Goal: Information Seeking & Learning: Learn about a topic

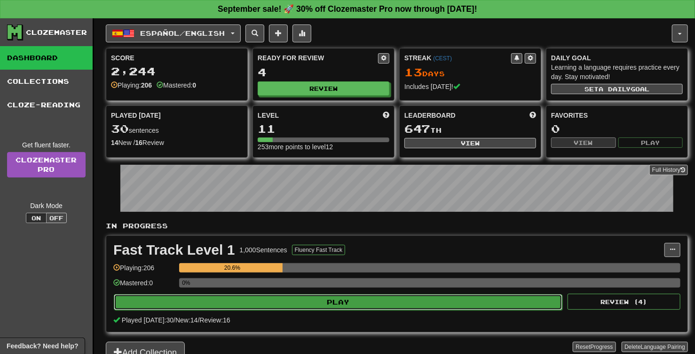
click at [380, 303] on button "Play" at bounding box center [338, 302] width 449 height 16
select select "**"
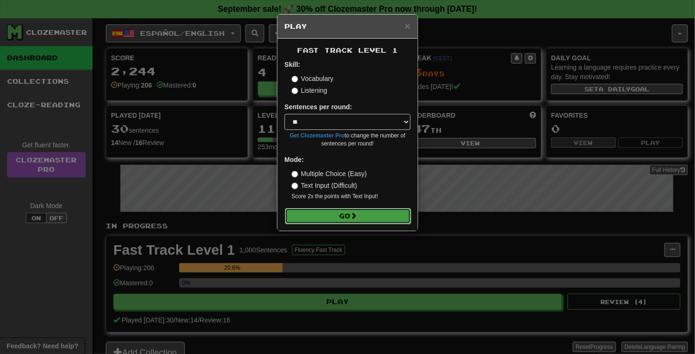
click at [339, 216] on button "Go" at bounding box center [348, 216] width 126 height 16
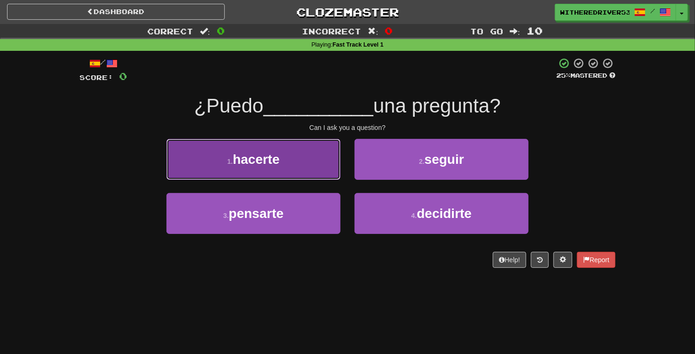
click at [280, 157] on span "hacerte" at bounding box center [256, 159] width 47 height 15
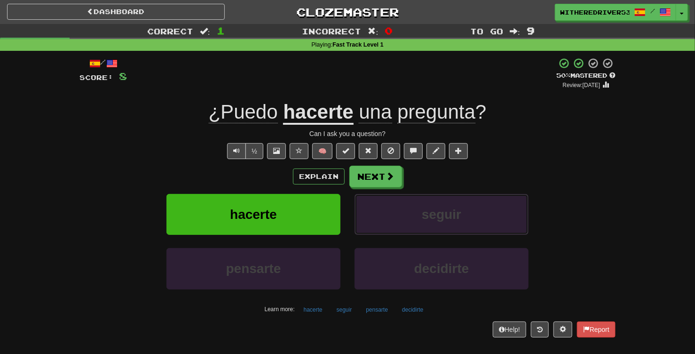
click at [503, 193] on div "Explain Next hacerte seguir pensarte decidirte Learn more: hacerte seguir pensa…" at bounding box center [347, 241] width 536 height 151
click at [379, 180] on button "Next" at bounding box center [376, 177] width 53 height 22
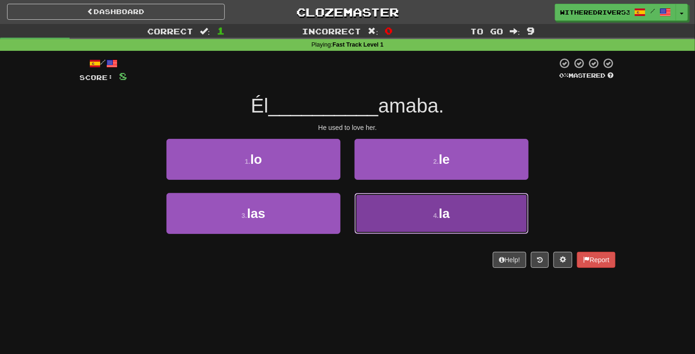
click at [438, 212] on small "4 ." at bounding box center [436, 216] width 6 height 8
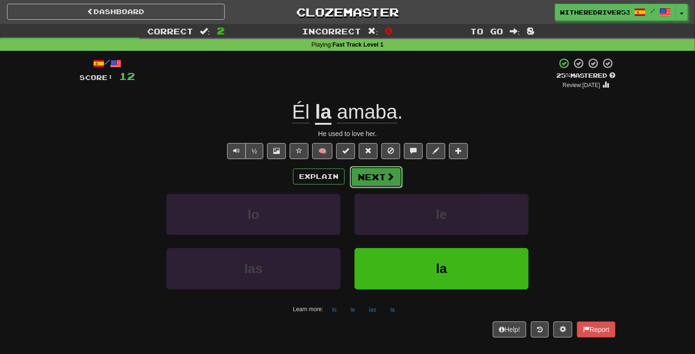
click at [375, 183] on button "Next" at bounding box center [376, 177] width 53 height 22
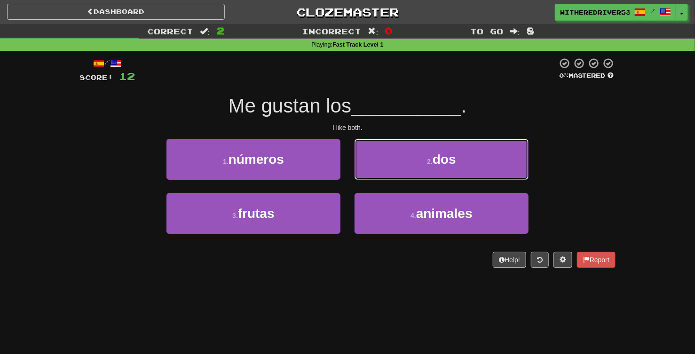
click at [433, 164] on small "2 ." at bounding box center [430, 162] width 6 height 8
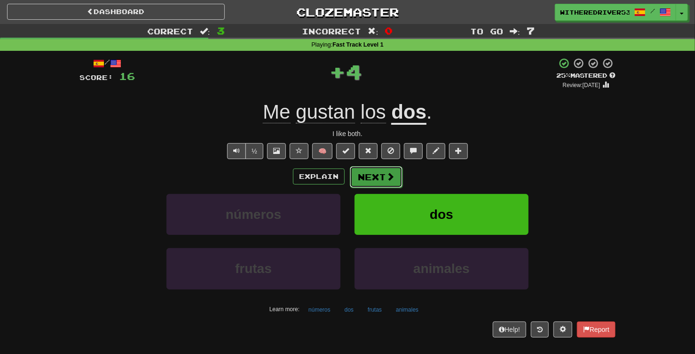
click at [378, 176] on button "Next" at bounding box center [376, 177] width 53 height 22
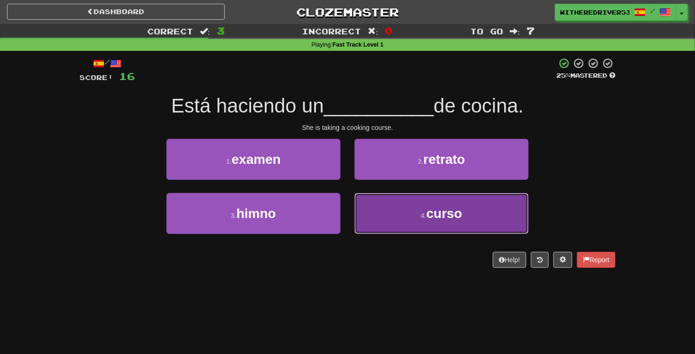
click at [414, 220] on button "4 . curso" at bounding box center [442, 213] width 174 height 41
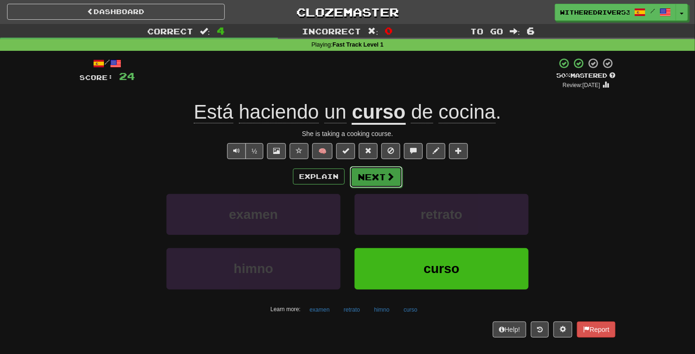
click at [370, 181] on button "Next" at bounding box center [376, 177] width 53 height 22
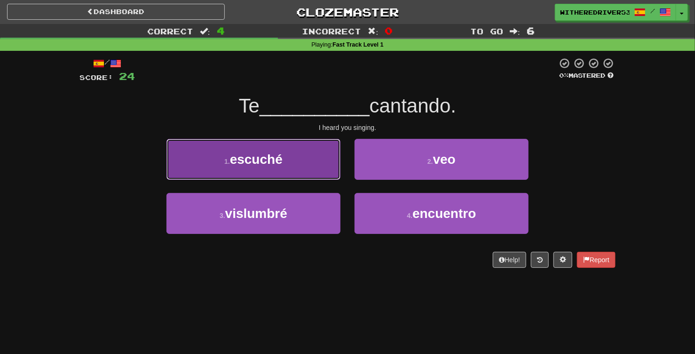
click at [277, 161] on span "escuché" at bounding box center [256, 159] width 53 height 15
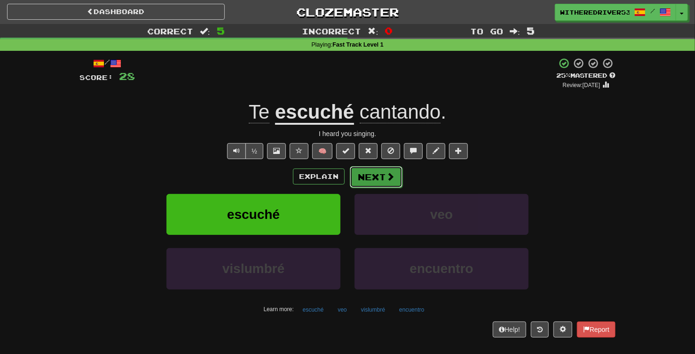
click at [377, 178] on button "Next" at bounding box center [376, 177] width 53 height 22
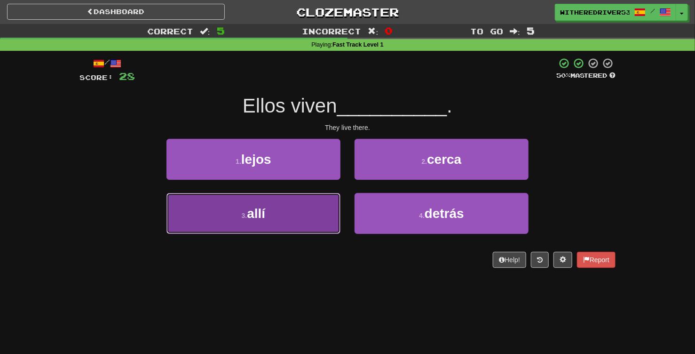
click at [294, 211] on button "3 . allí" at bounding box center [253, 213] width 174 height 41
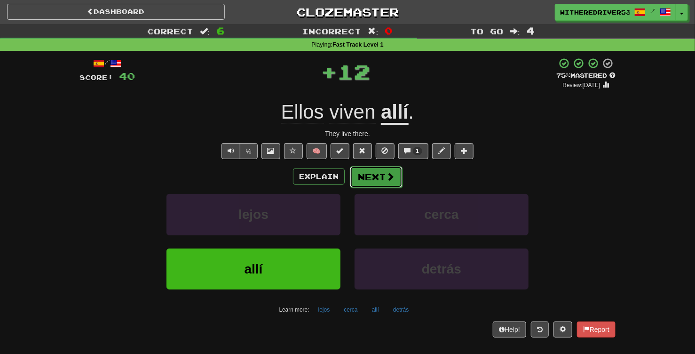
click at [376, 179] on button "Next" at bounding box center [376, 177] width 53 height 22
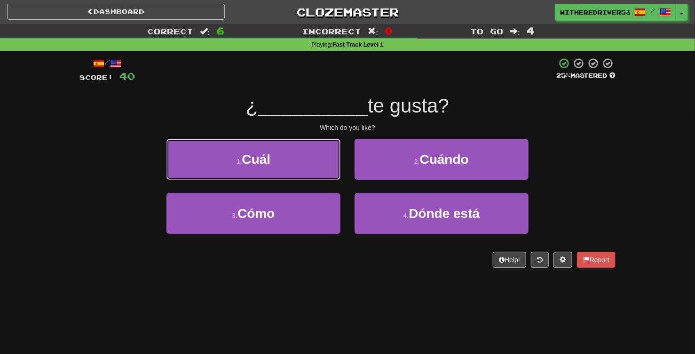
click at [286, 161] on button "1 . Cuál" at bounding box center [253, 159] width 174 height 41
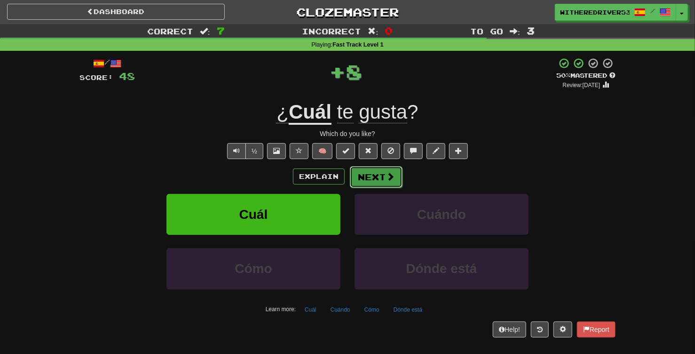
click at [379, 176] on button "Next" at bounding box center [376, 177] width 53 height 22
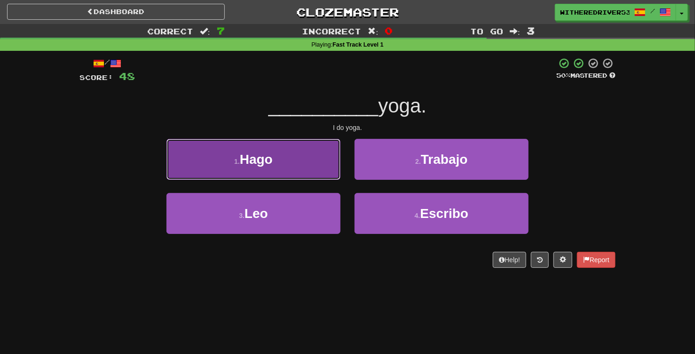
click at [300, 165] on button "1 . Hago" at bounding box center [253, 159] width 174 height 41
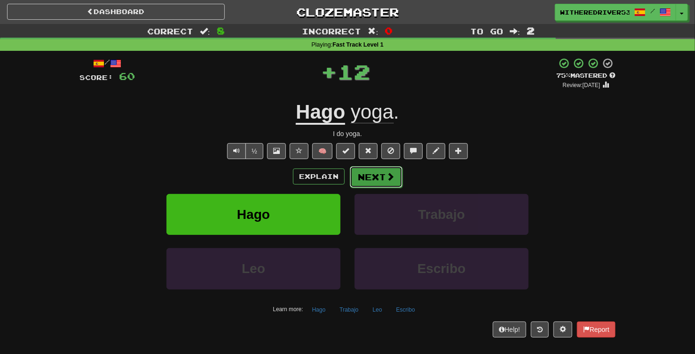
click at [379, 176] on button "Next" at bounding box center [376, 177] width 53 height 22
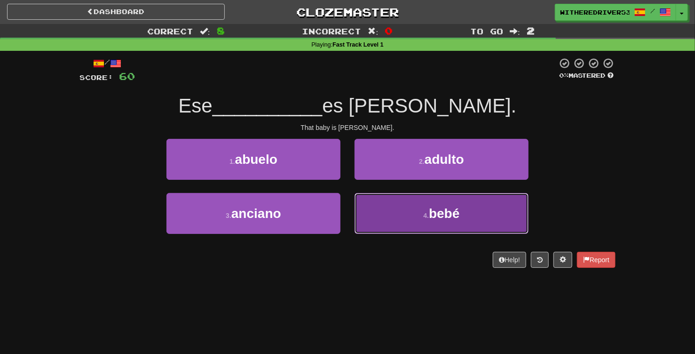
click at [407, 202] on button "4 . bebé" at bounding box center [442, 213] width 174 height 41
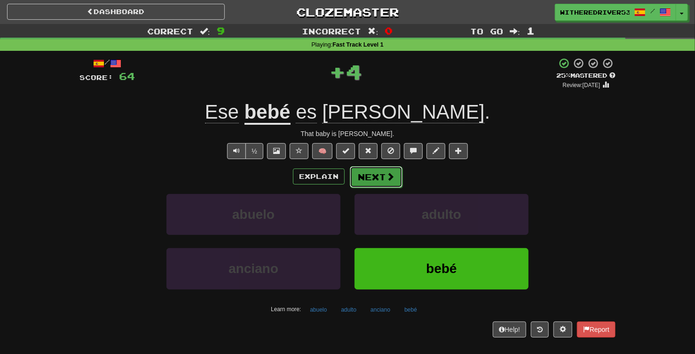
click at [377, 174] on button "Next" at bounding box center [376, 177] width 53 height 22
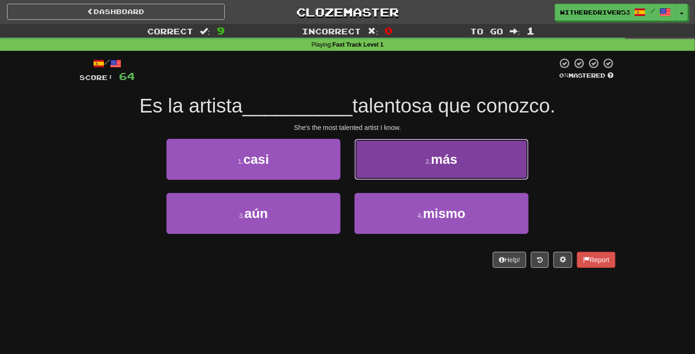
click at [426, 163] on small "2 ." at bounding box center [429, 162] width 6 height 8
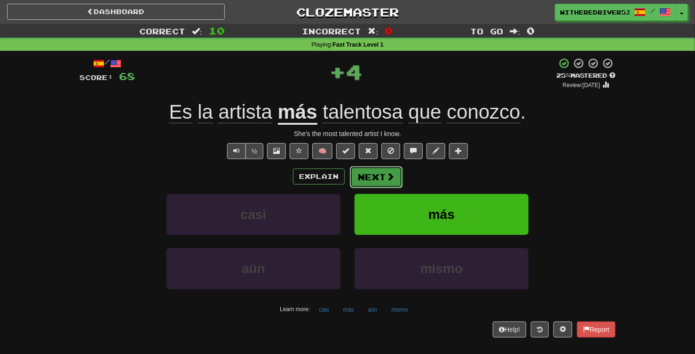
click at [379, 177] on button "Next" at bounding box center [376, 177] width 53 height 22
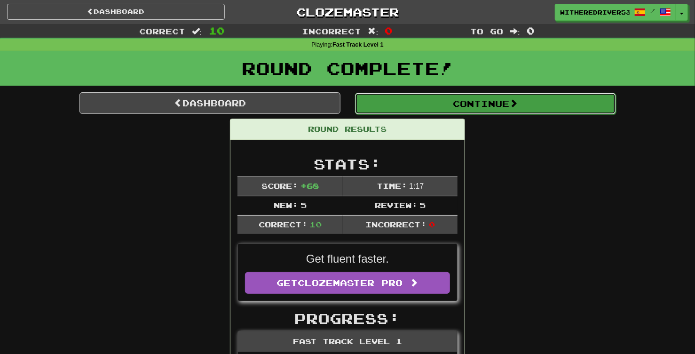
click at [442, 106] on button "Continue" at bounding box center [485, 104] width 261 height 22
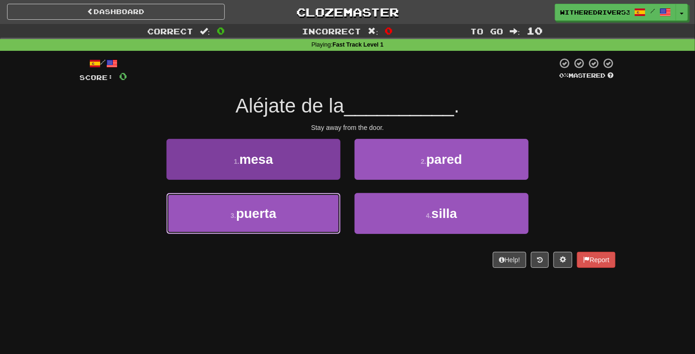
click at [289, 215] on button "3 . puerta" at bounding box center [253, 213] width 174 height 41
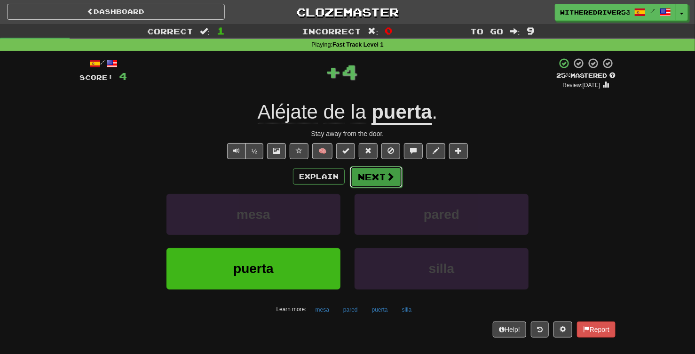
click at [376, 178] on button "Next" at bounding box center [376, 177] width 53 height 22
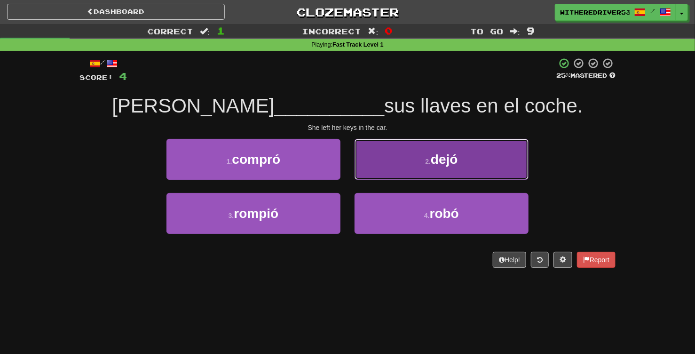
click at [424, 163] on button "2 . dejó" at bounding box center [442, 159] width 174 height 41
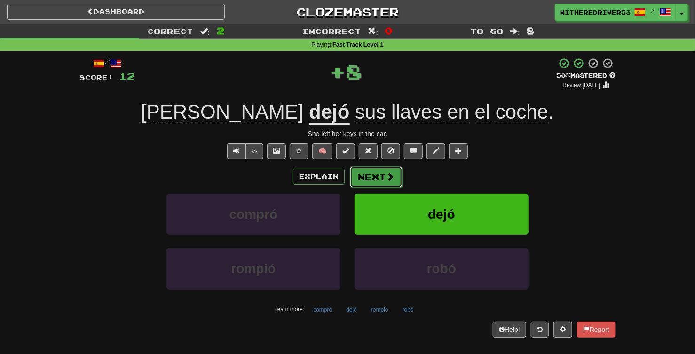
click at [371, 183] on button "Next" at bounding box center [376, 177] width 53 height 22
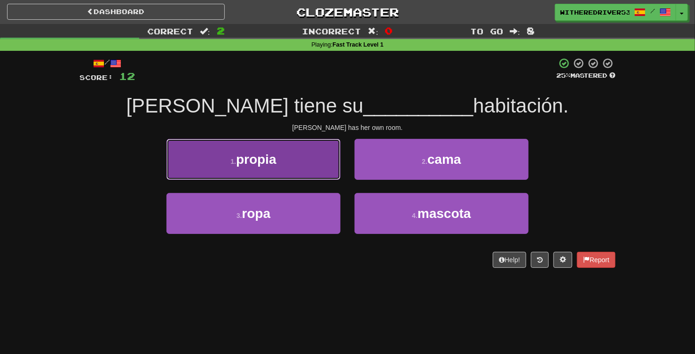
click at [287, 166] on button "1 . propia" at bounding box center [253, 159] width 174 height 41
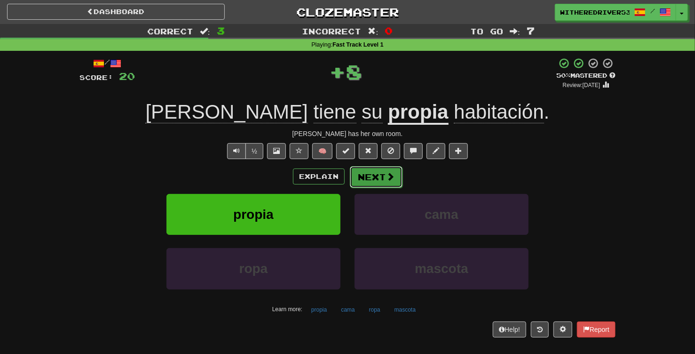
click at [371, 171] on button "Next" at bounding box center [376, 177] width 53 height 22
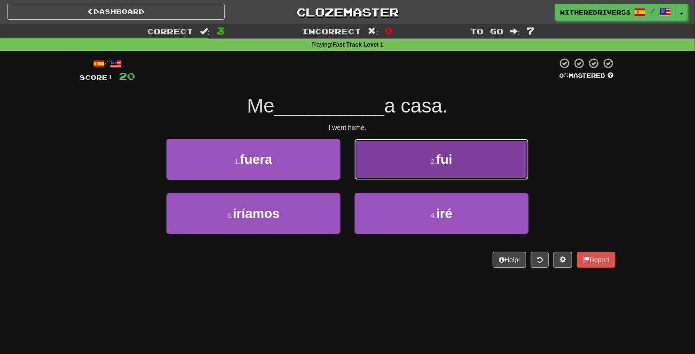
click at [428, 158] on button "2 . fui" at bounding box center [442, 159] width 174 height 41
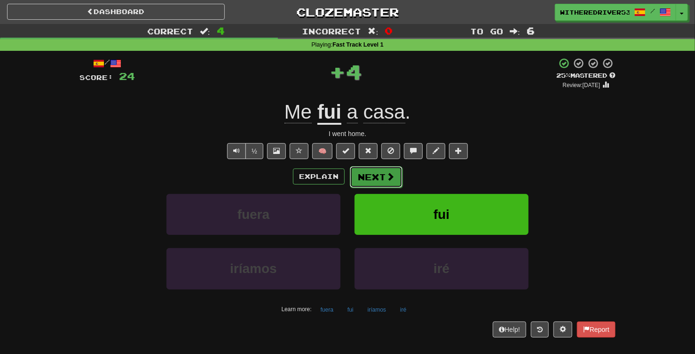
click at [379, 177] on button "Next" at bounding box center [376, 177] width 53 height 22
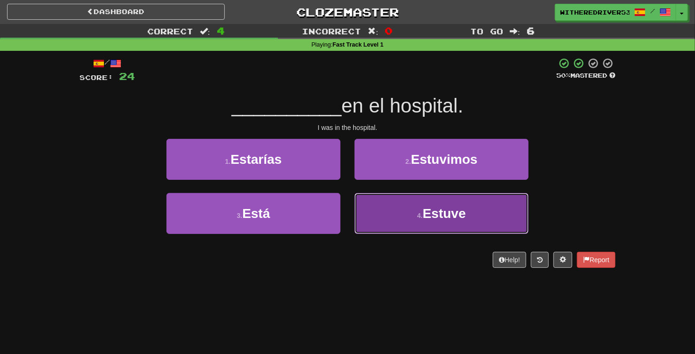
click at [424, 211] on span "Estuve" at bounding box center [444, 213] width 43 height 15
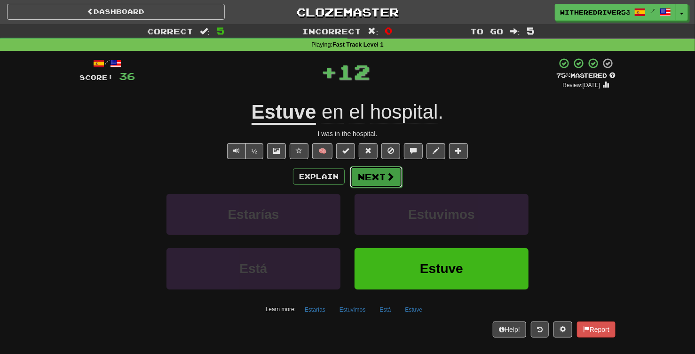
click at [370, 176] on button "Next" at bounding box center [376, 177] width 53 height 22
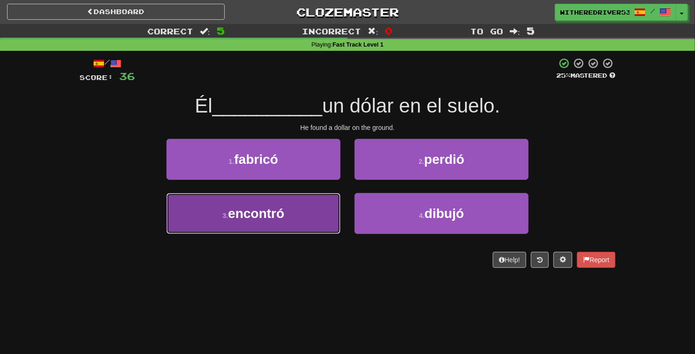
click at [281, 213] on span "encontró" at bounding box center [256, 213] width 56 height 15
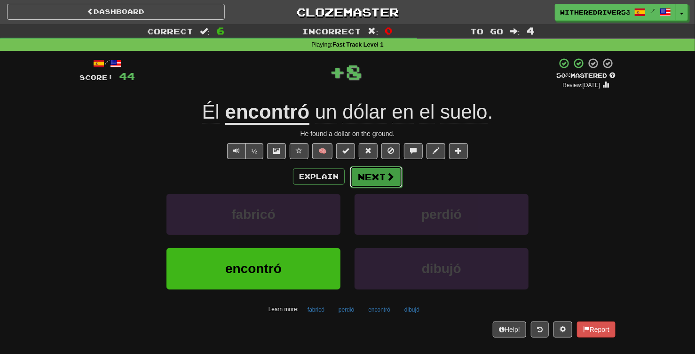
click at [383, 174] on button "Next" at bounding box center [376, 177] width 53 height 22
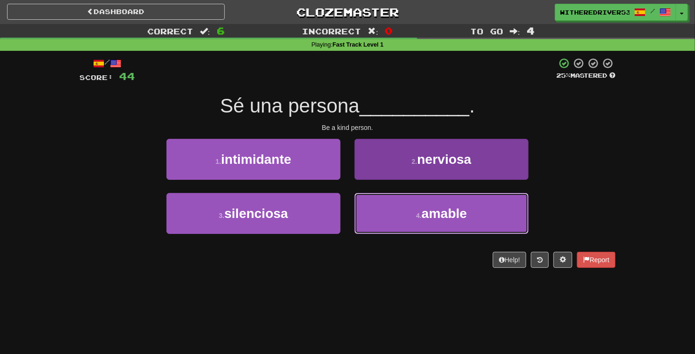
click at [420, 210] on button "4 . amable" at bounding box center [442, 213] width 174 height 41
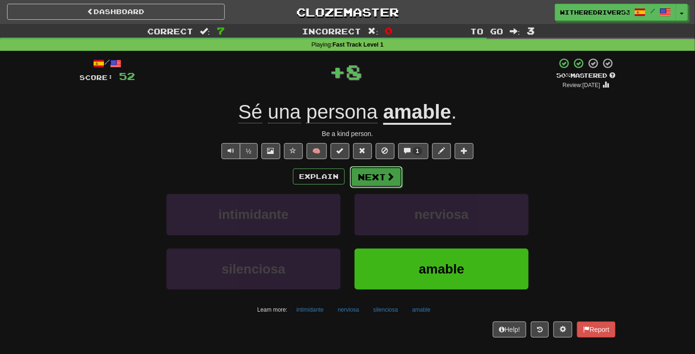
click at [369, 182] on button "Next" at bounding box center [376, 177] width 53 height 22
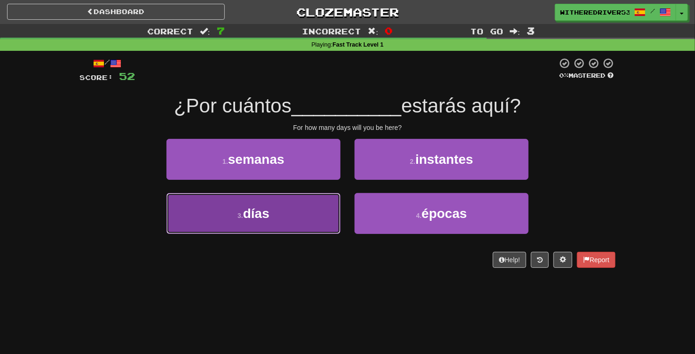
click at [286, 215] on button "3 . días" at bounding box center [253, 213] width 174 height 41
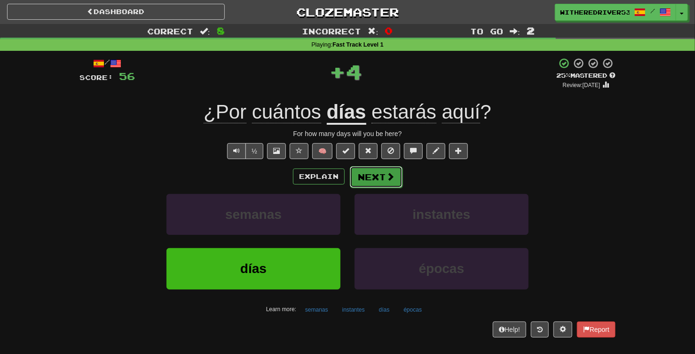
click at [378, 177] on button "Next" at bounding box center [376, 177] width 53 height 22
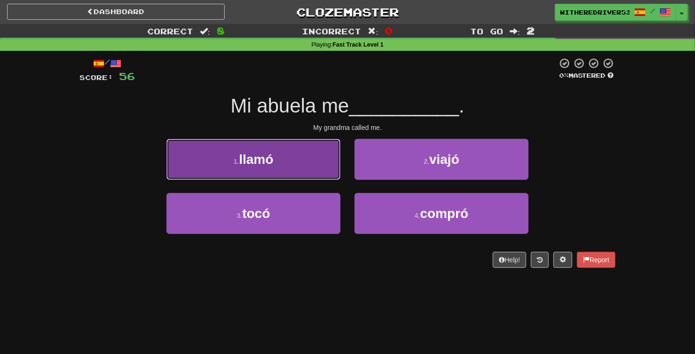
click at [291, 157] on button "1 . llamó" at bounding box center [253, 159] width 174 height 41
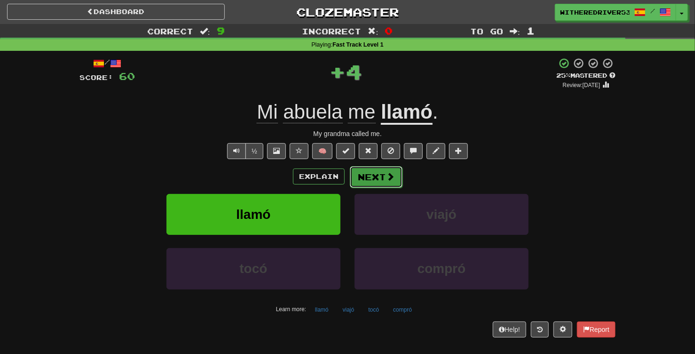
click at [387, 186] on button "Next" at bounding box center [376, 177] width 53 height 22
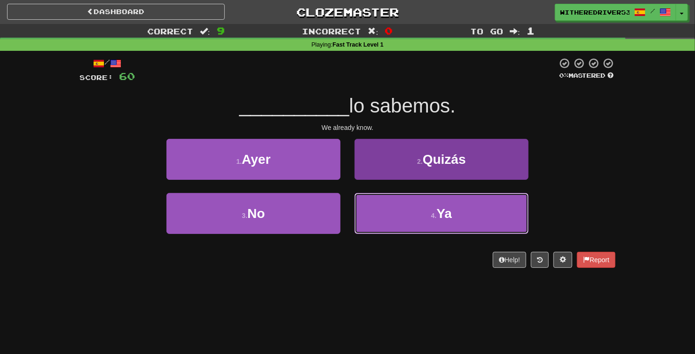
click at [420, 217] on button "4 . Ya" at bounding box center [442, 213] width 174 height 41
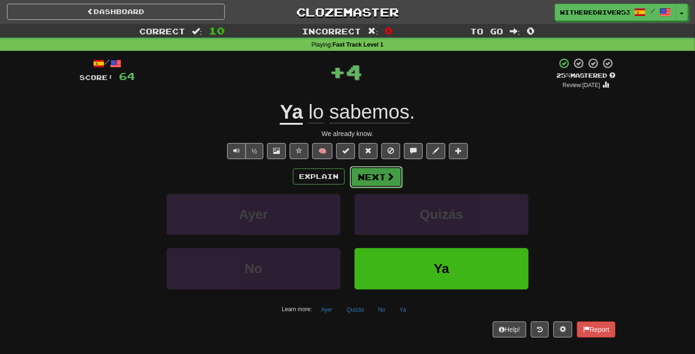
click at [373, 181] on button "Next" at bounding box center [376, 177] width 53 height 22
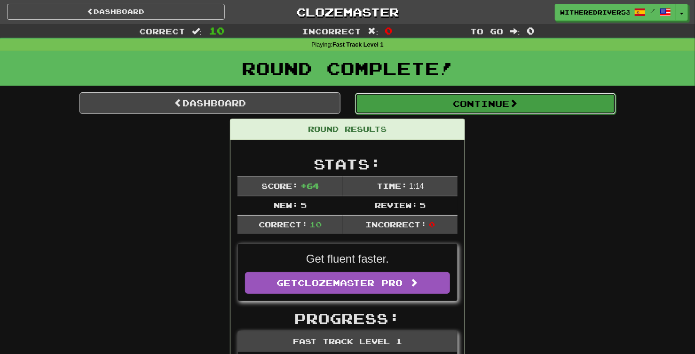
click at [471, 104] on button "Continue" at bounding box center [485, 104] width 261 height 22
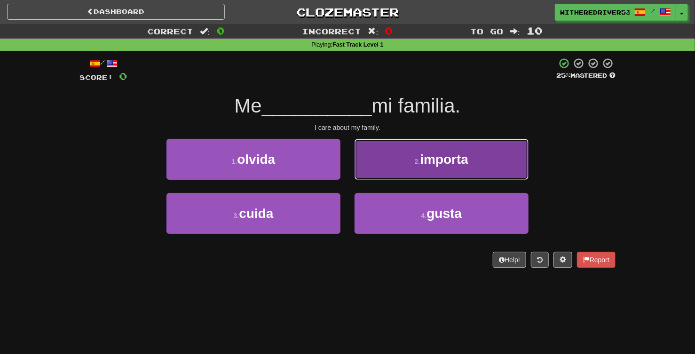
click at [416, 158] on small "2 ." at bounding box center [418, 162] width 6 height 8
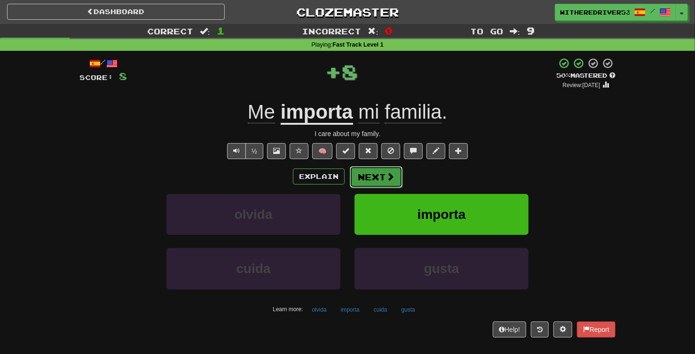
click at [376, 178] on button "Next" at bounding box center [376, 177] width 53 height 22
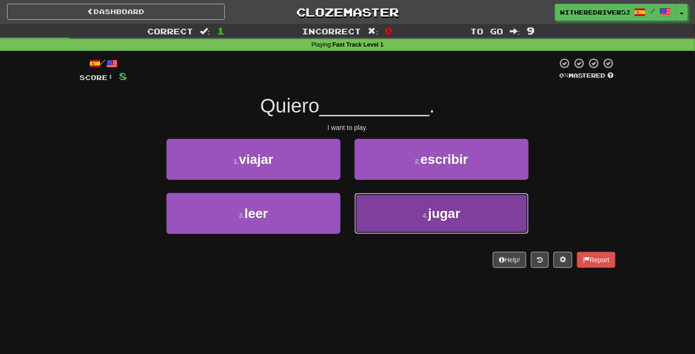
click at [433, 203] on button "4 . jugar" at bounding box center [442, 213] width 174 height 41
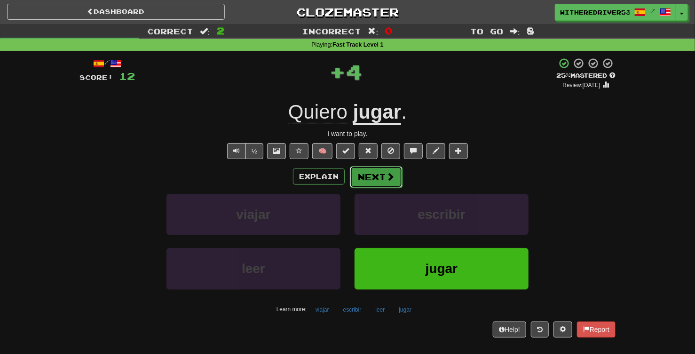
click at [393, 179] on span at bounding box center [390, 176] width 8 height 8
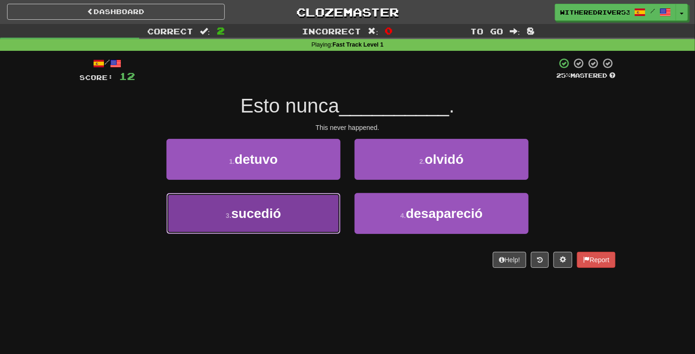
click at [290, 212] on button "3 . sucedió" at bounding box center [253, 213] width 174 height 41
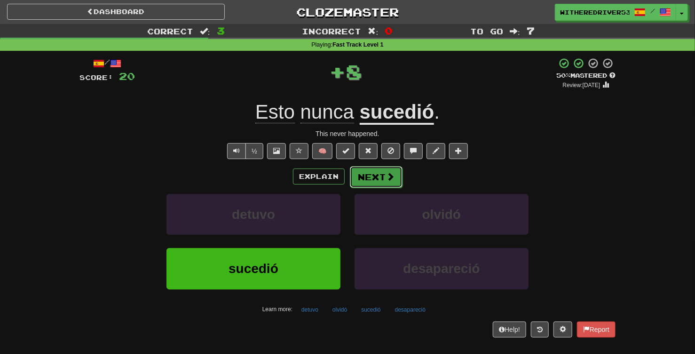
click at [379, 178] on button "Next" at bounding box center [376, 177] width 53 height 22
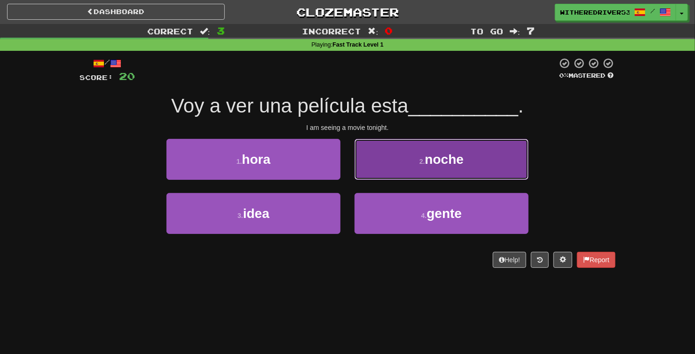
click at [432, 168] on button "2 . noche" at bounding box center [442, 159] width 174 height 41
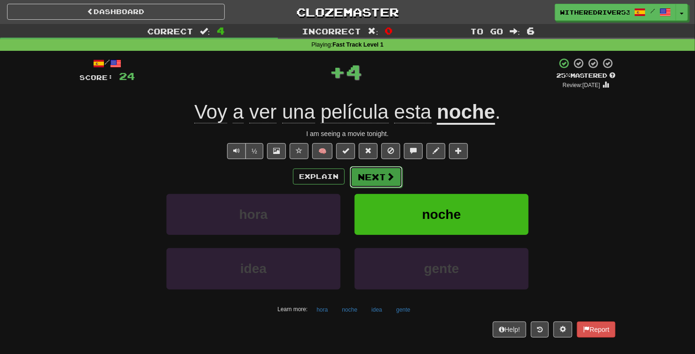
click at [386, 178] on span at bounding box center [390, 176] width 8 height 8
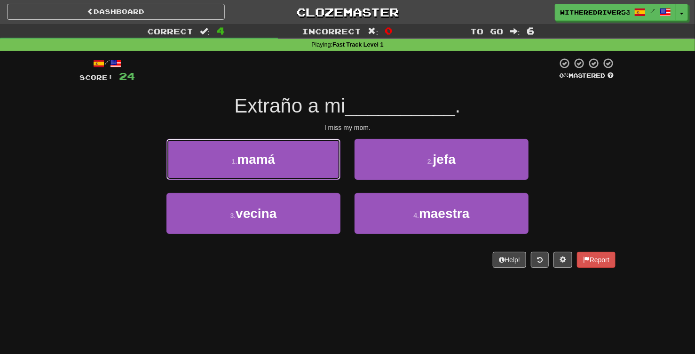
click at [302, 162] on button "1 . mamá" at bounding box center [253, 159] width 174 height 41
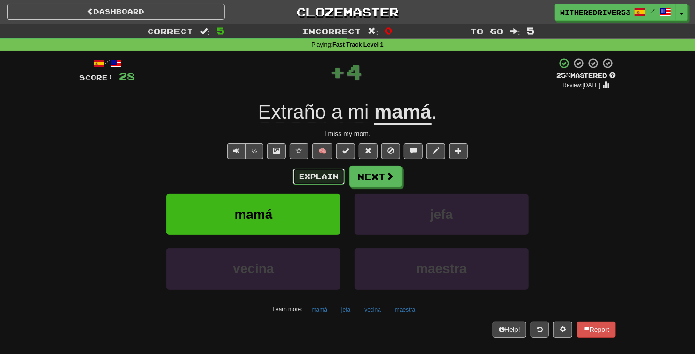
click at [325, 179] on button "Explain" at bounding box center [319, 176] width 52 height 16
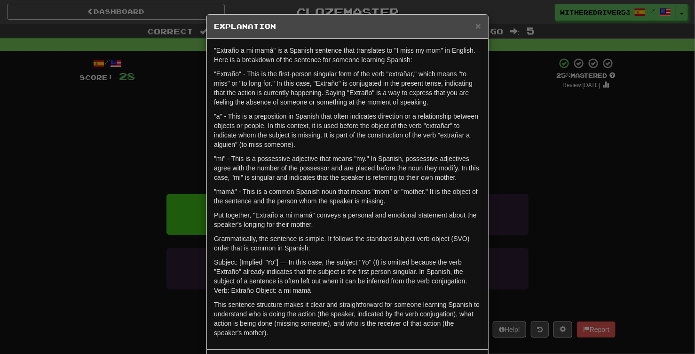
click at [569, 138] on div "× Explanation "Extraño a mi mamá" is a Spanish sentence that translates to "I m…" at bounding box center [347, 177] width 695 height 354
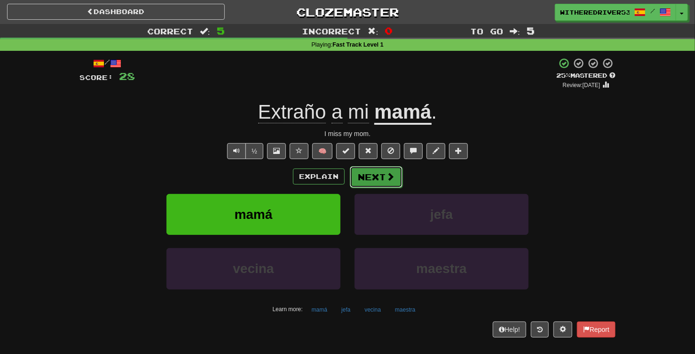
click at [379, 178] on button "Next" at bounding box center [376, 177] width 53 height 22
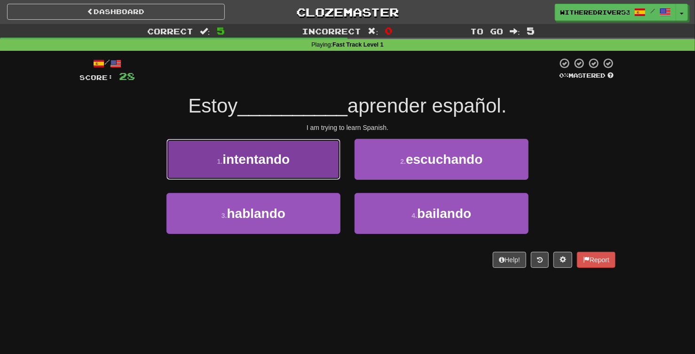
click at [292, 166] on button "1 . intentando" at bounding box center [253, 159] width 174 height 41
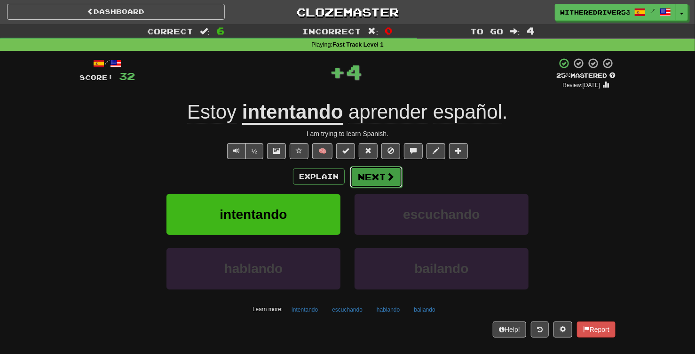
click at [380, 176] on button "Next" at bounding box center [376, 177] width 53 height 22
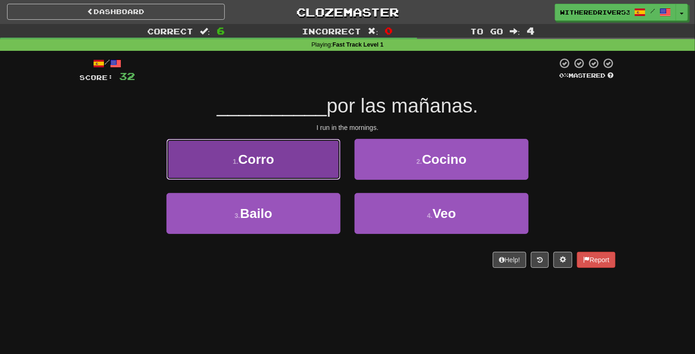
click at [309, 166] on button "1 . Corro" at bounding box center [253, 159] width 174 height 41
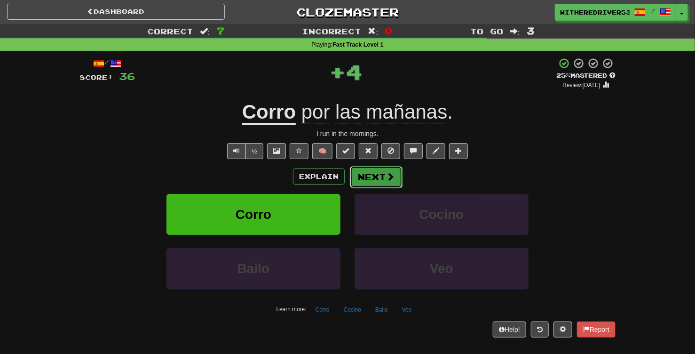
click at [382, 174] on button "Next" at bounding box center [376, 177] width 53 height 22
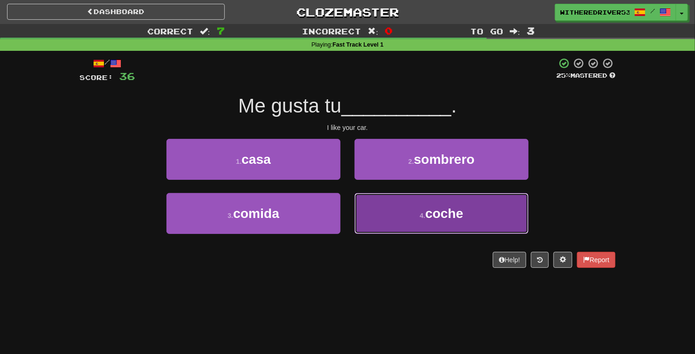
click at [426, 215] on small "4 ." at bounding box center [423, 216] width 6 height 8
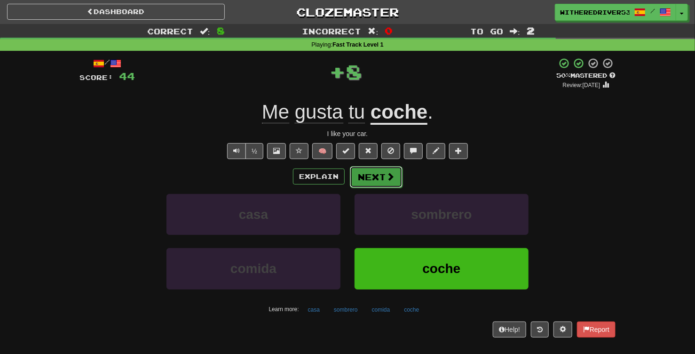
click at [379, 177] on button "Next" at bounding box center [376, 177] width 53 height 22
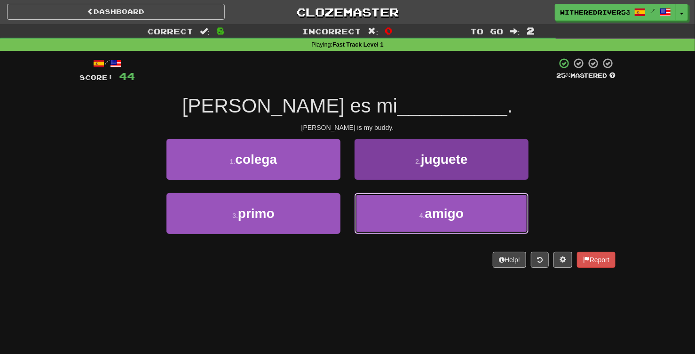
click at [424, 220] on button "4 . amigo" at bounding box center [442, 213] width 174 height 41
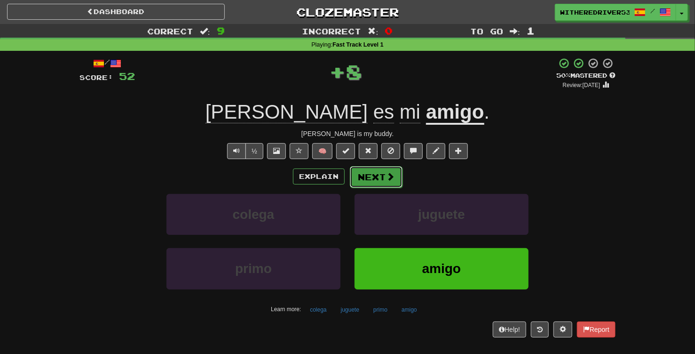
click at [387, 176] on span at bounding box center [390, 176] width 8 height 8
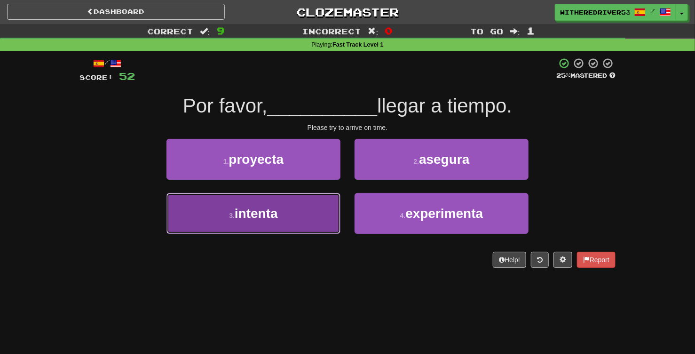
click at [311, 217] on button "3 . intenta" at bounding box center [253, 213] width 174 height 41
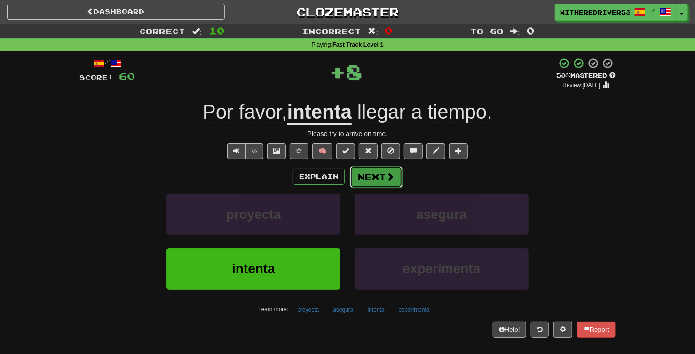
click at [378, 172] on button "Next" at bounding box center [376, 177] width 53 height 22
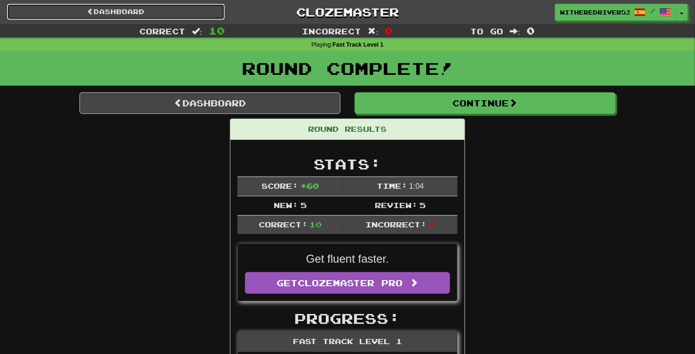
click at [131, 10] on link "Dashboard" at bounding box center [116, 12] width 218 height 16
